Goal: Book appointment/travel/reservation

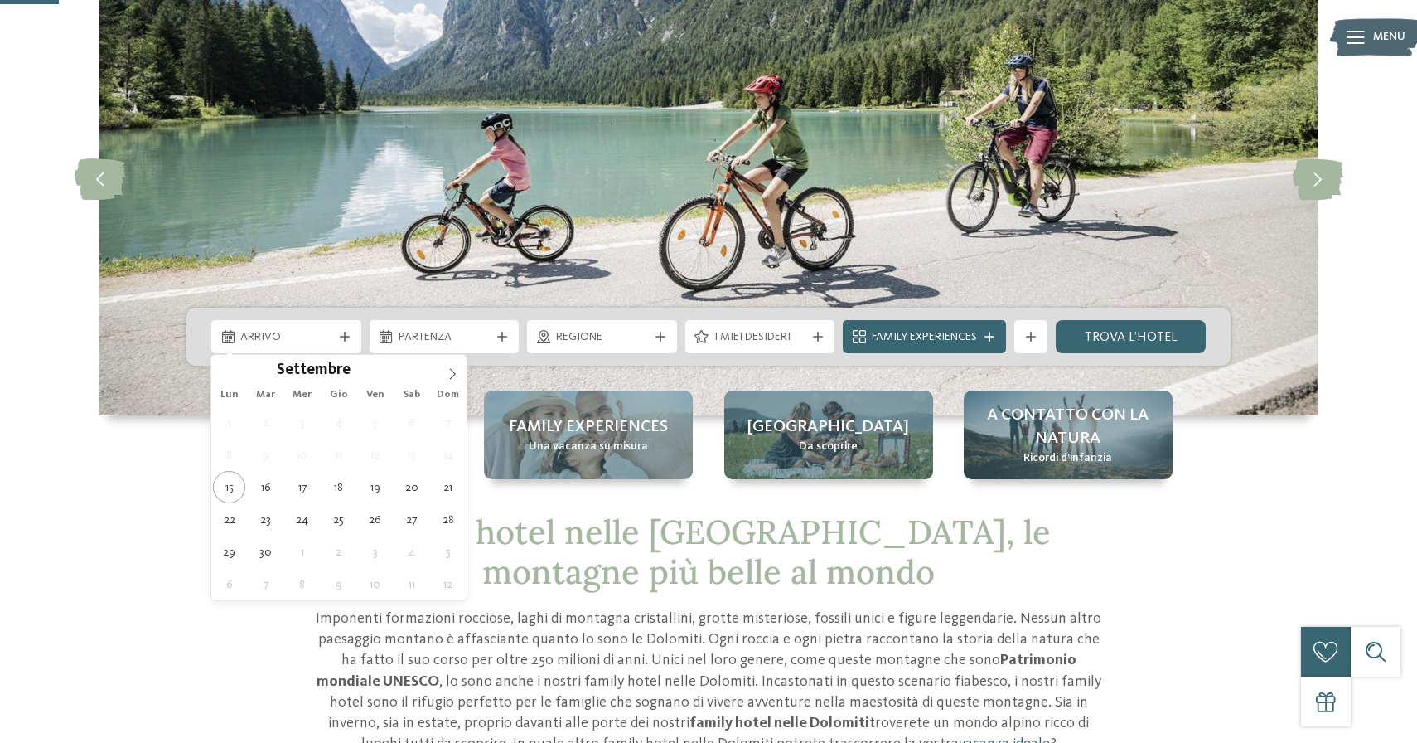
scroll to position [142, 0]
click at [447, 376] on icon at bounding box center [453, 374] width 12 height 12
type div "22.12.2025"
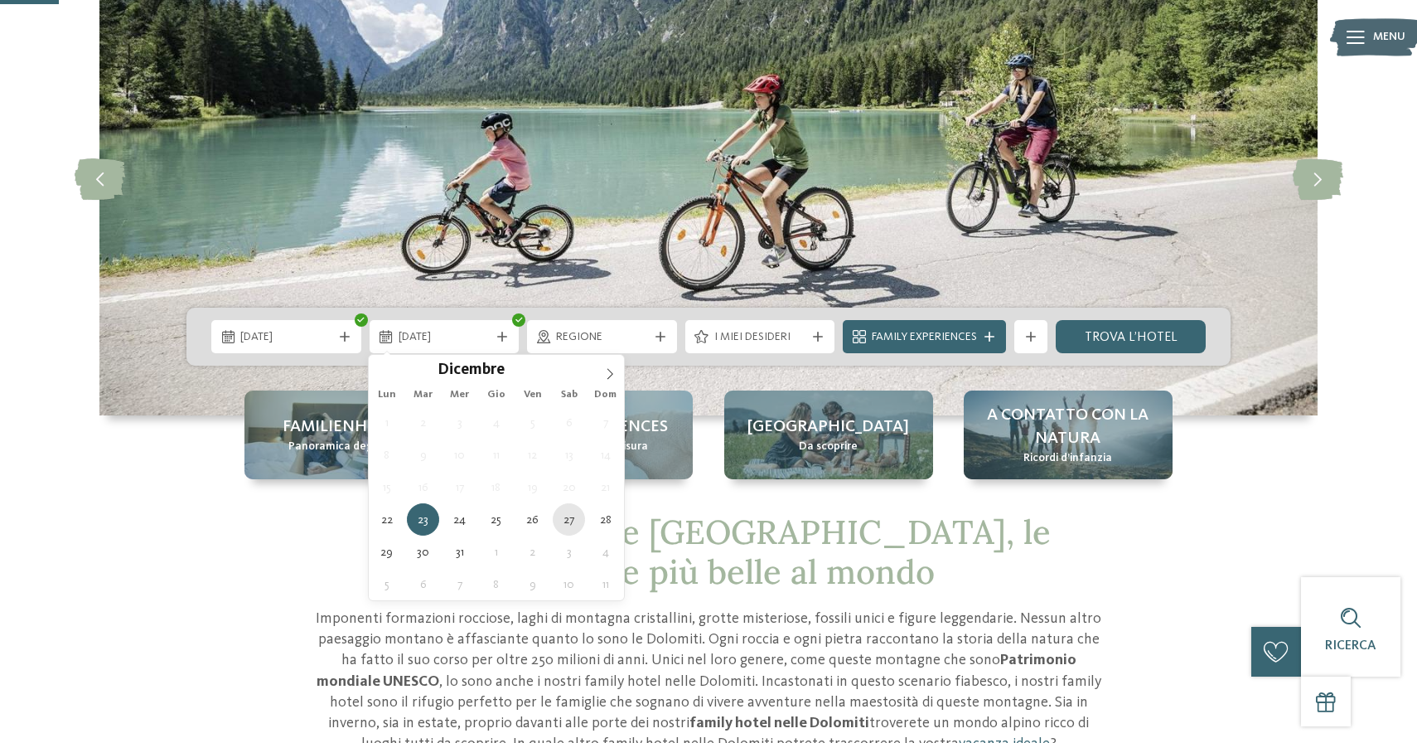
type div "27.12.2025"
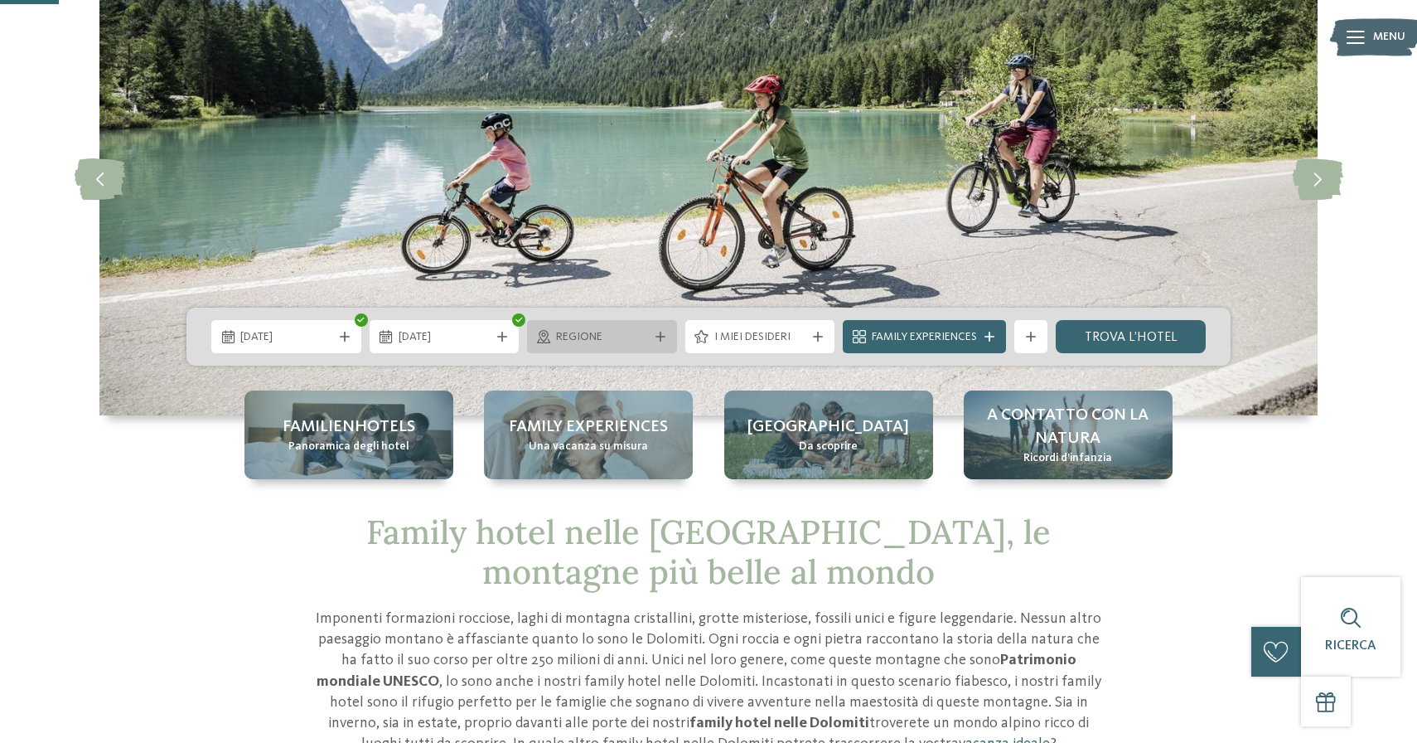
click at [643, 341] on span "Regione" at bounding box center [602, 337] width 92 height 17
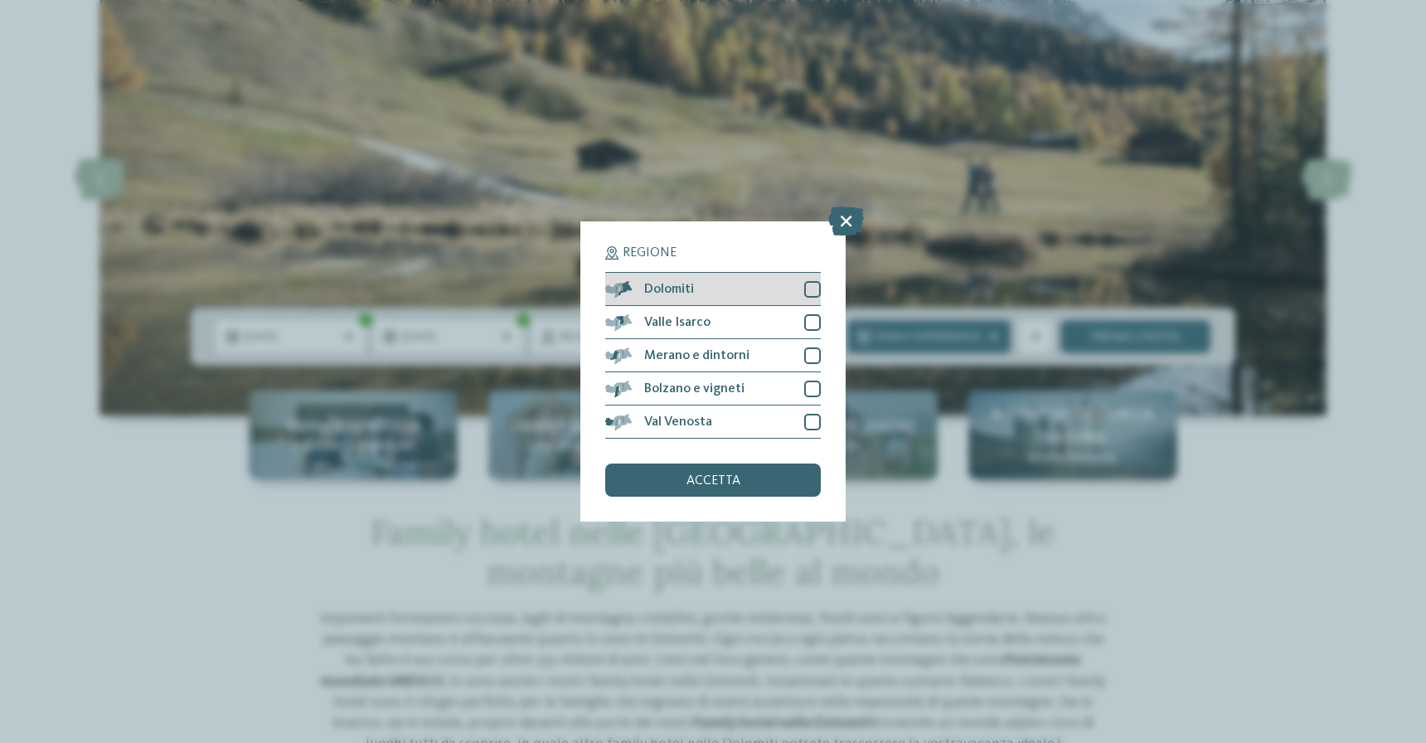
click at [740, 273] on div "Dolomiti" at bounding box center [713, 289] width 216 height 33
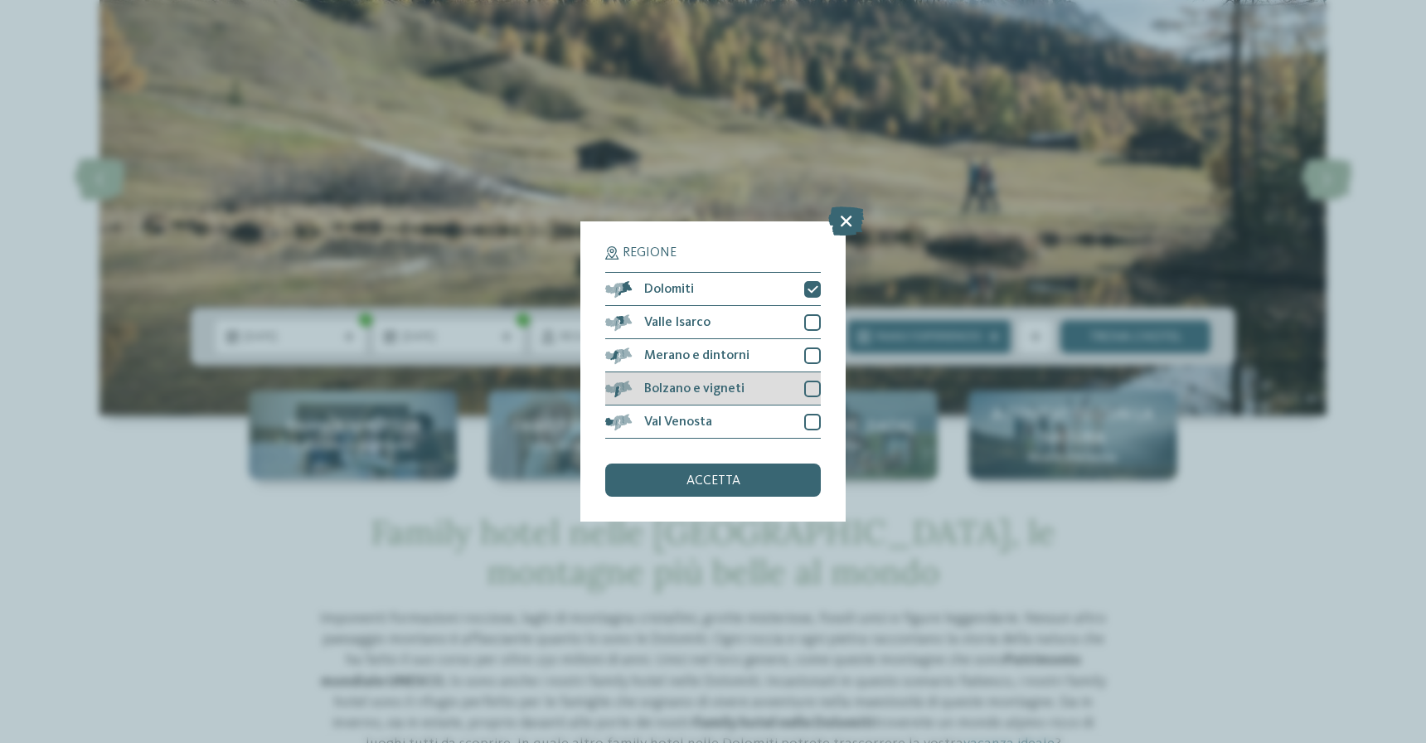
click at [773, 372] on div "Bolzano e vigneti" at bounding box center [713, 388] width 216 height 33
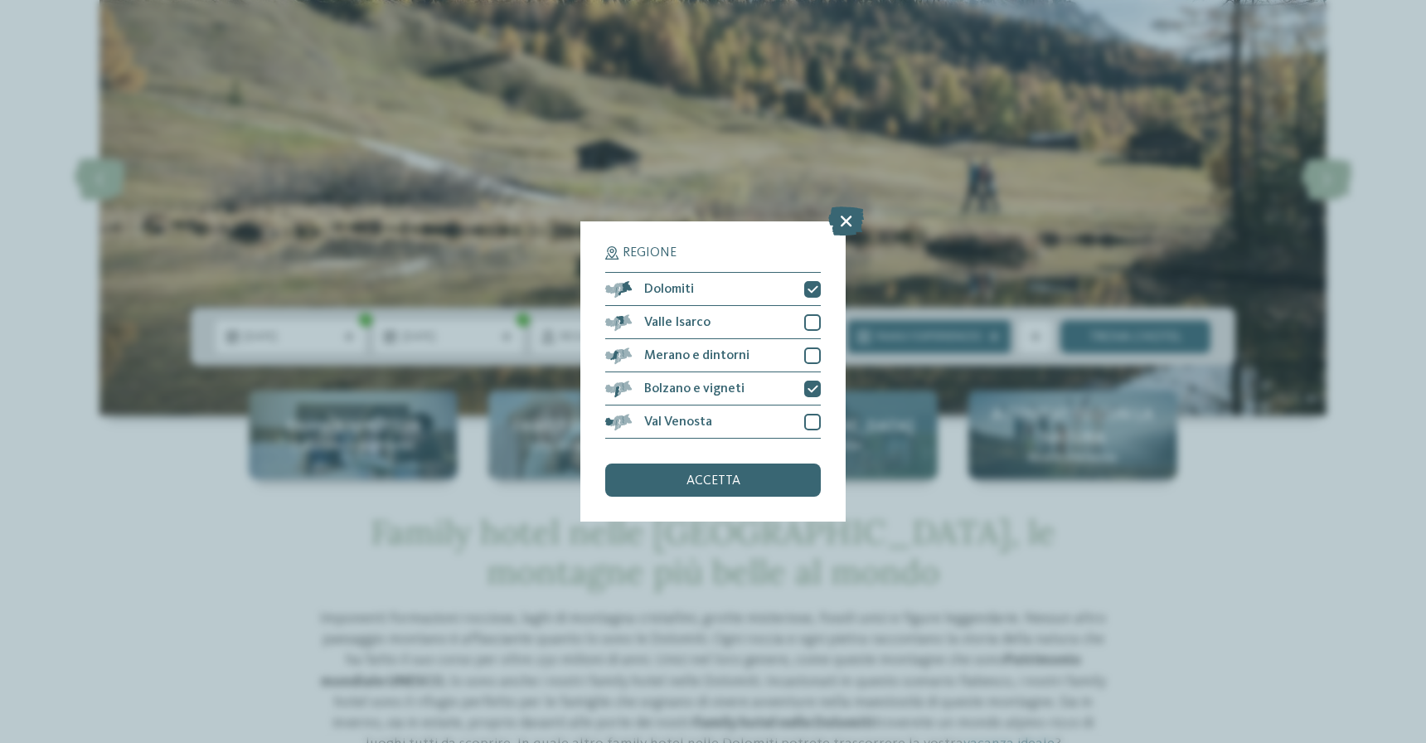
click at [724, 474] on span "accetta" at bounding box center [713, 480] width 54 height 13
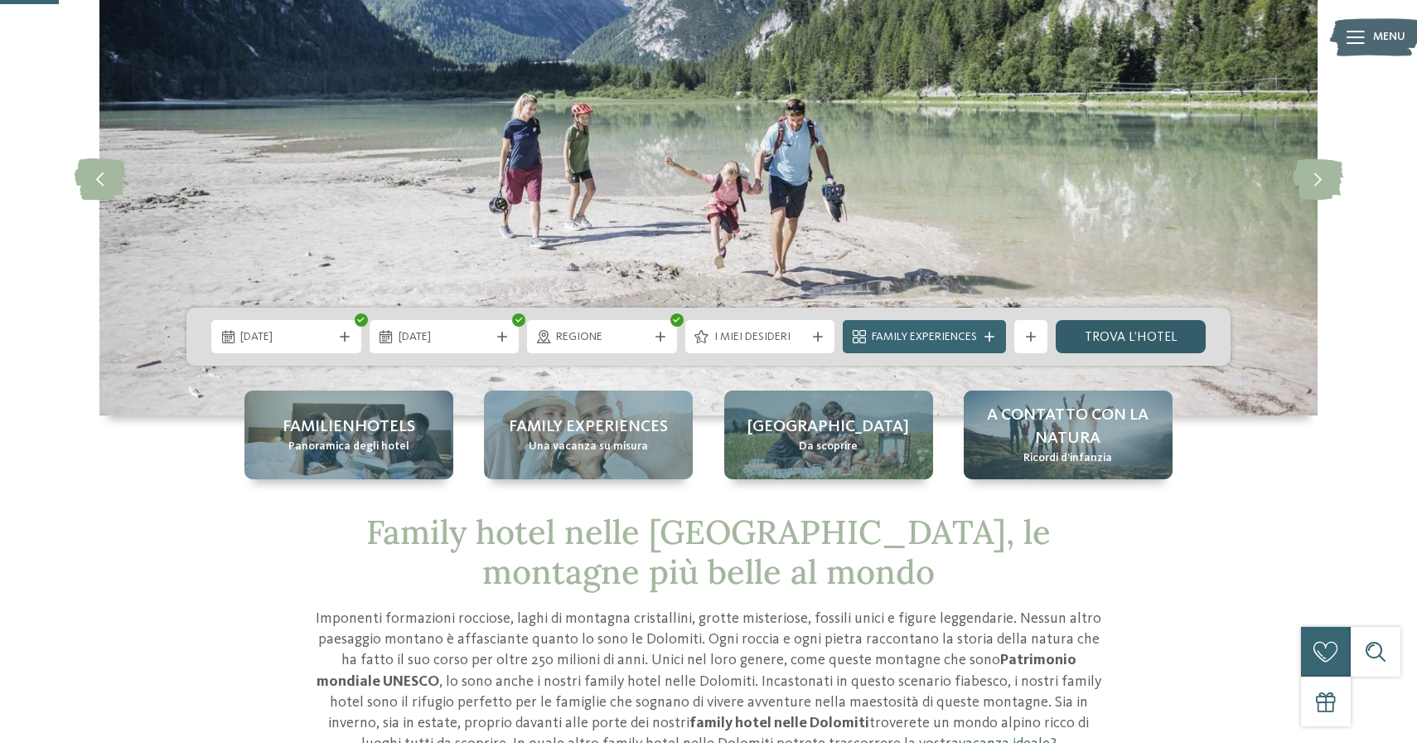
click at [1092, 338] on link "trova l’hotel" at bounding box center [1131, 336] width 150 height 33
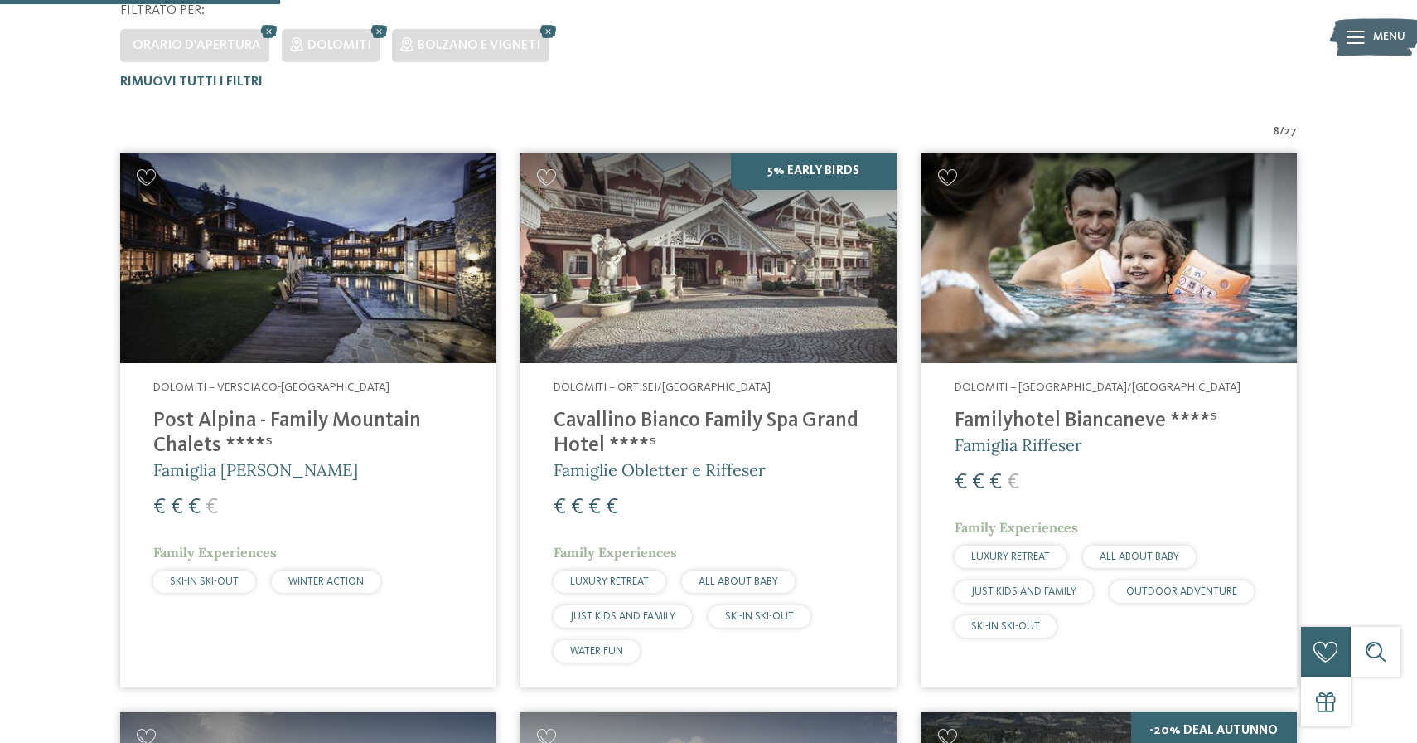
scroll to position [496, 0]
click at [409, 282] on img at bounding box center [307, 257] width 375 height 211
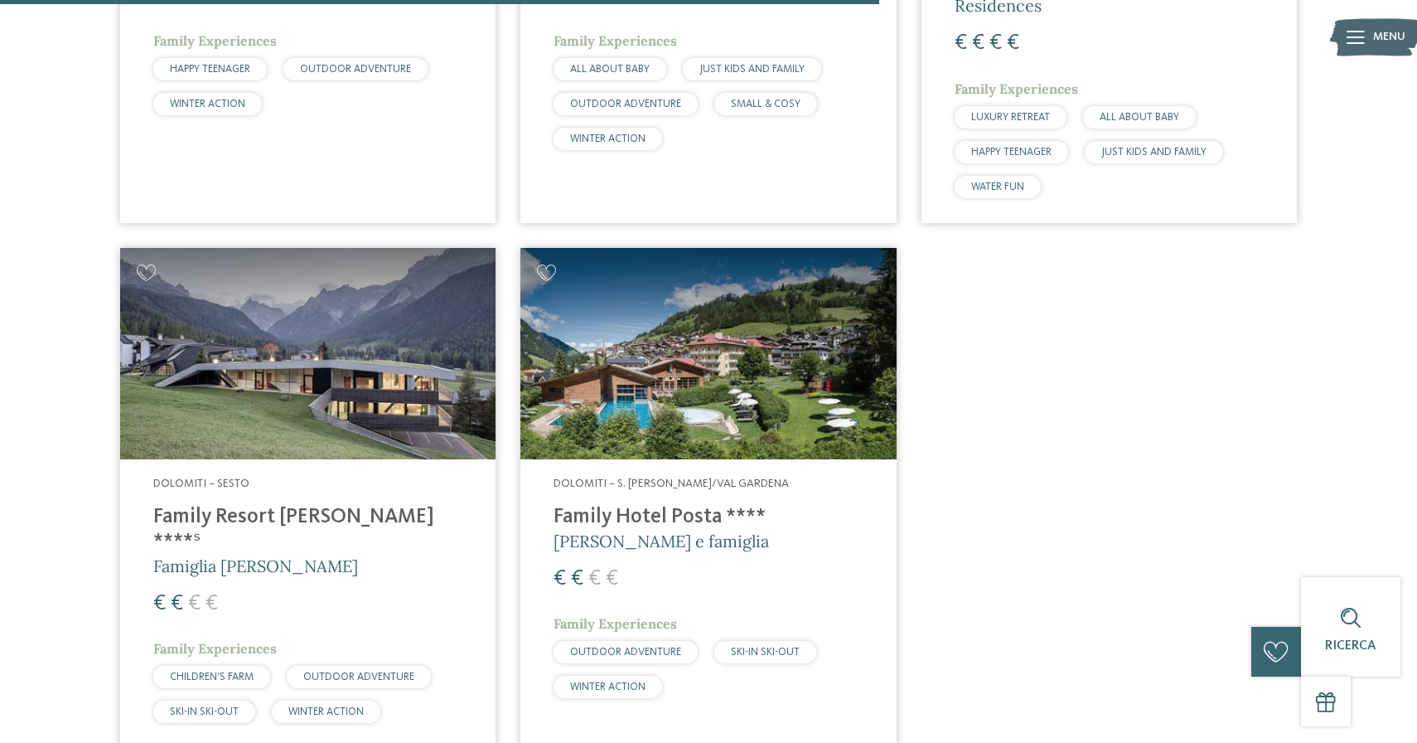
scroll to position [1559, 0]
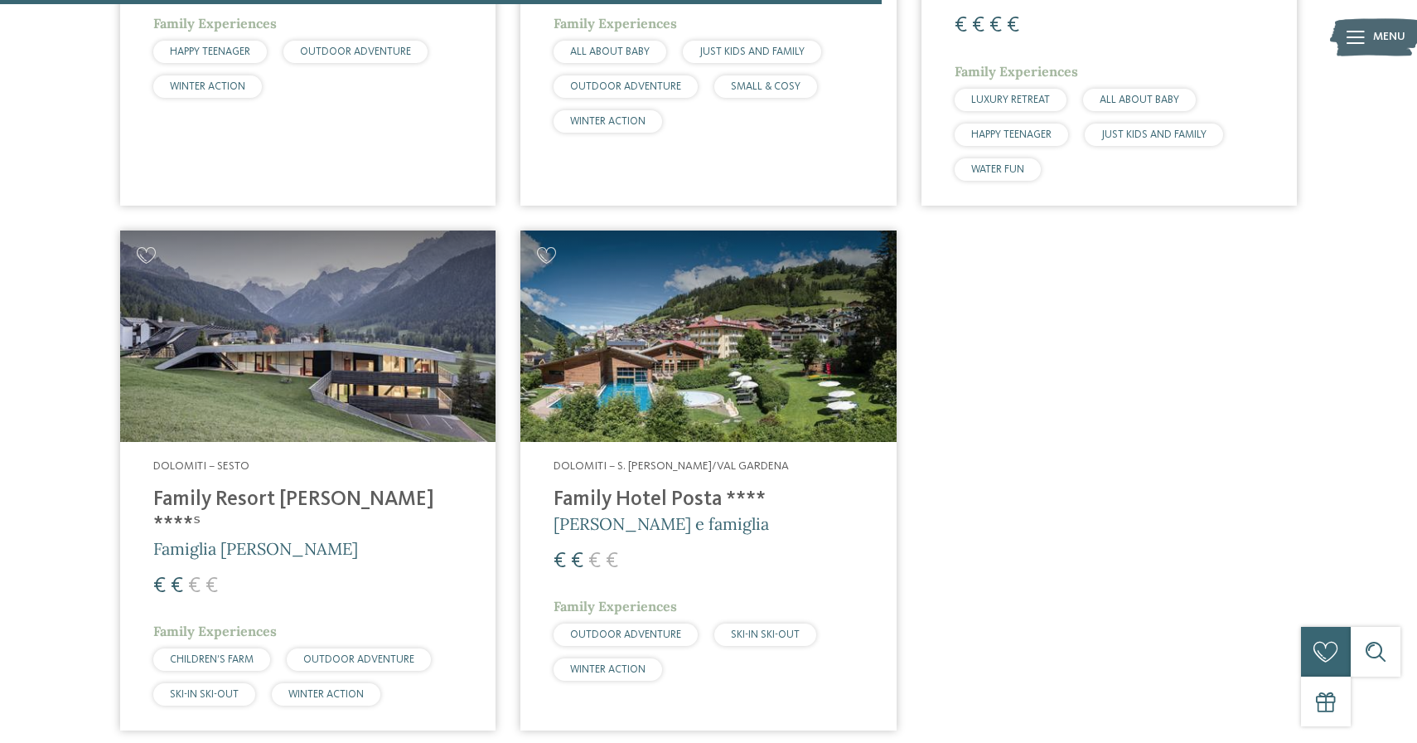
click at [263, 501] on h4 "Family Resort Rainer ****ˢ" at bounding box center [307, 512] width 309 height 50
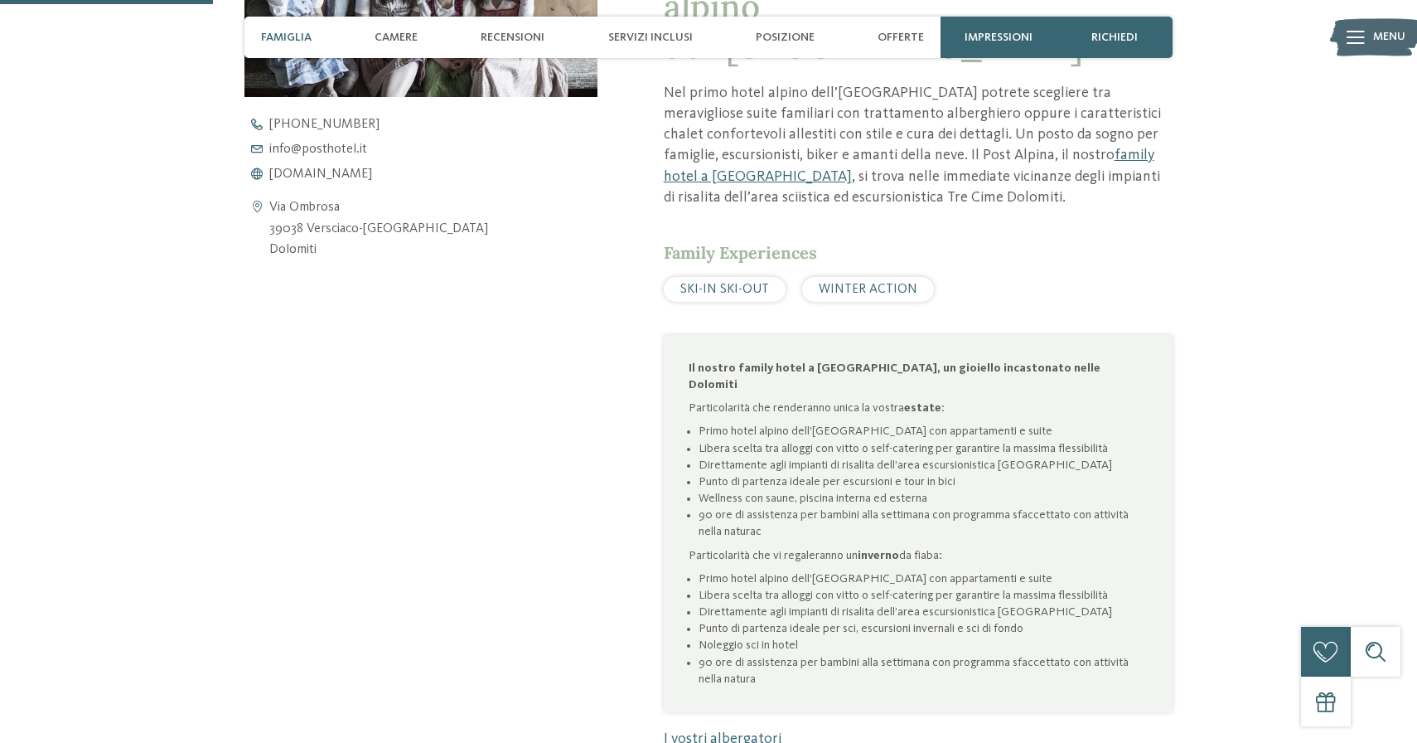
scroll to position [1000, 0]
